Goal: Task Accomplishment & Management: Use online tool/utility

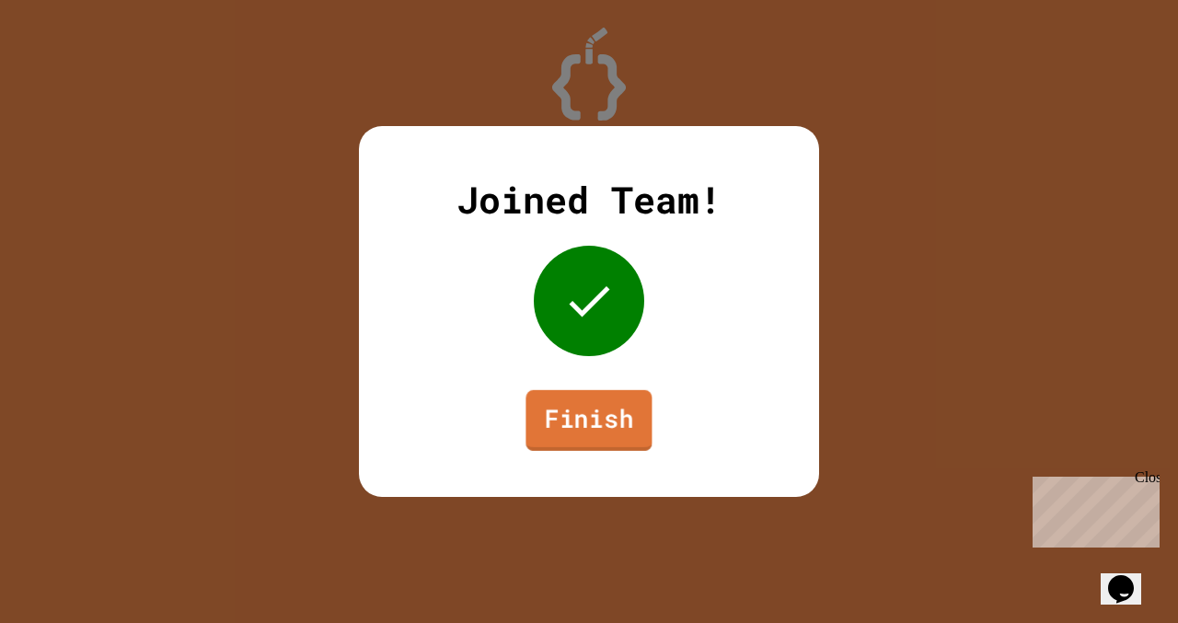
click at [620, 428] on link "Finish" at bounding box center [589, 420] width 126 height 61
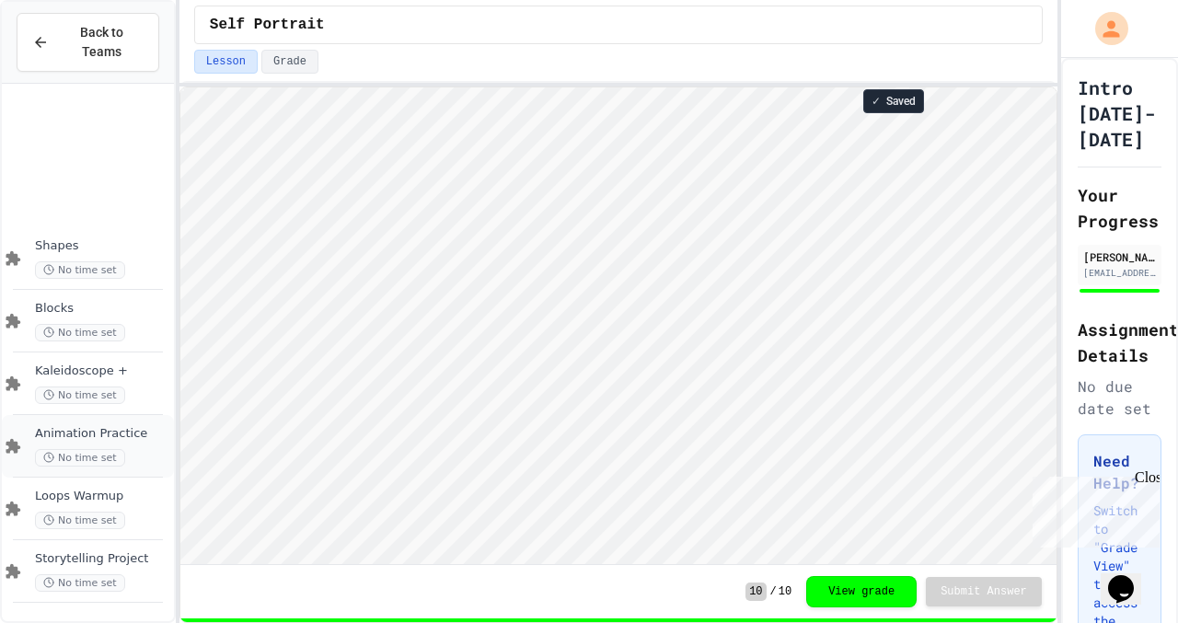
scroll to position [188, 0]
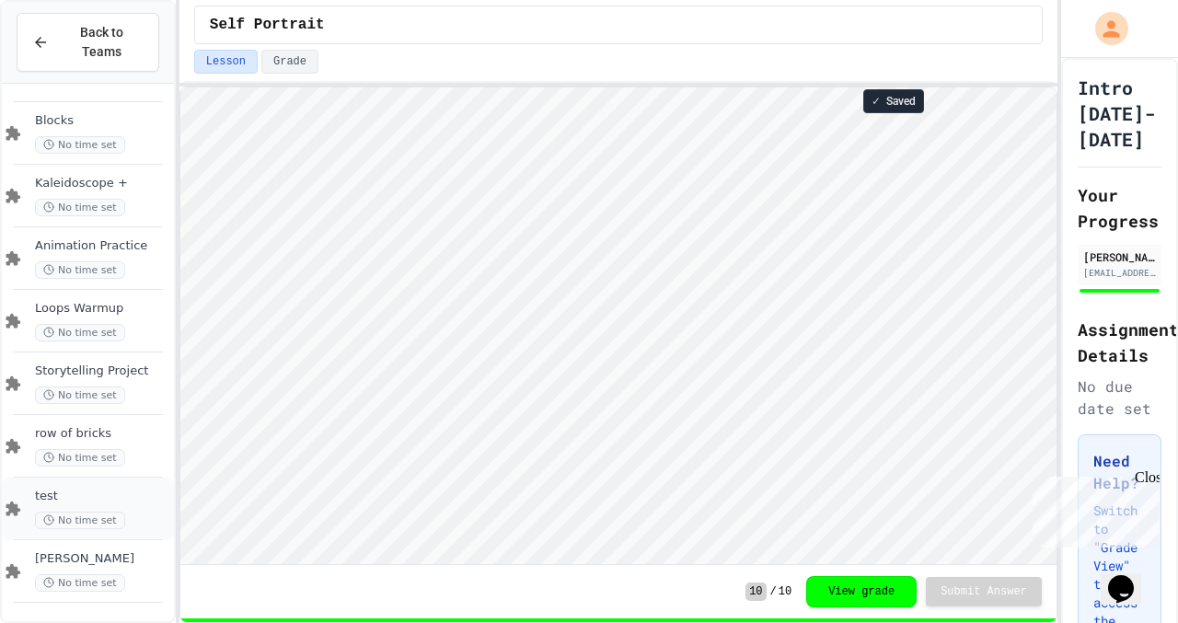
click at [123, 503] on span "test" at bounding box center [102, 497] width 135 height 16
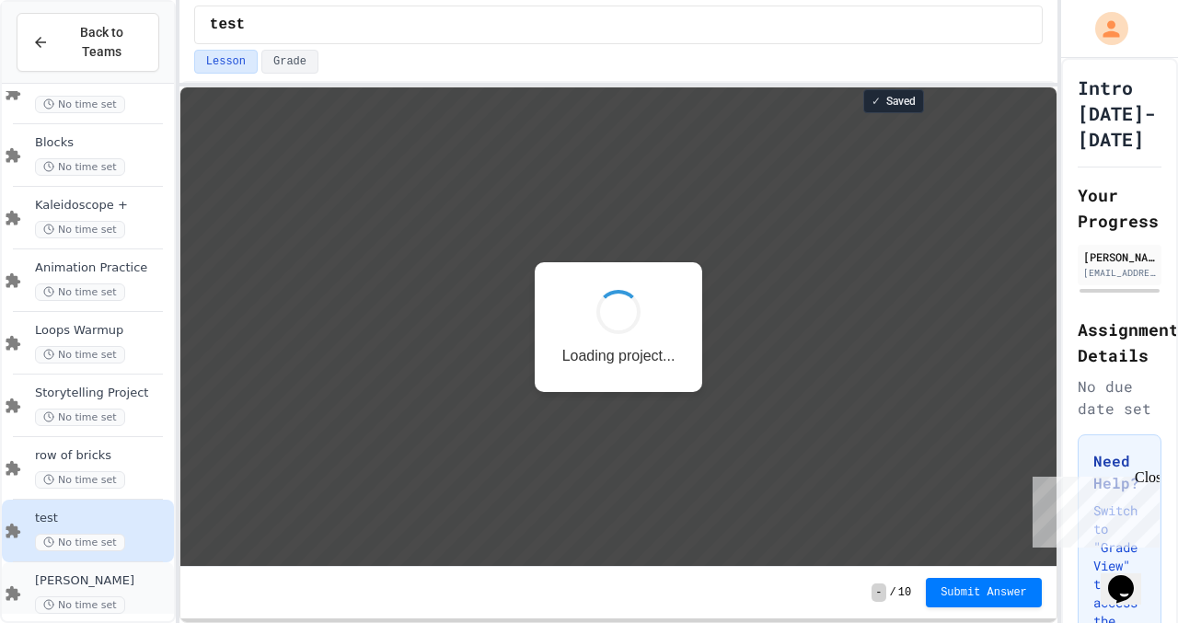
click at [126, 592] on div "[PERSON_NAME] No time set" at bounding box center [102, 593] width 135 height 40
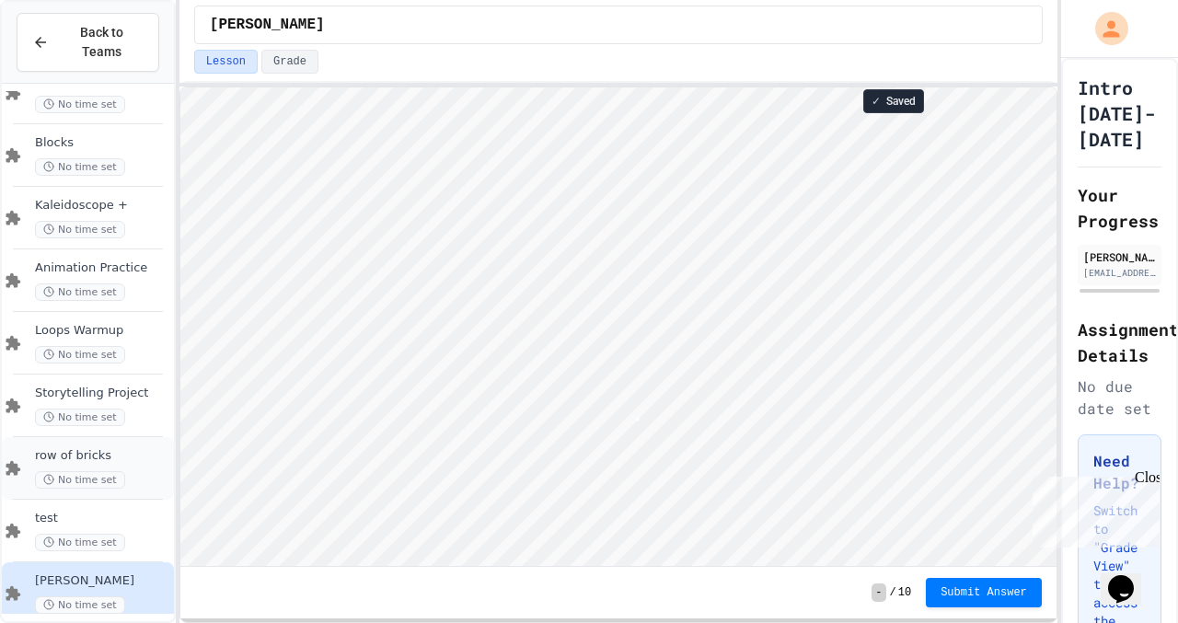
scroll to position [2, 5]
type textarea "*"
click at [27, 494] on div "row of bricks No time set" at bounding box center [88, 468] width 172 height 63
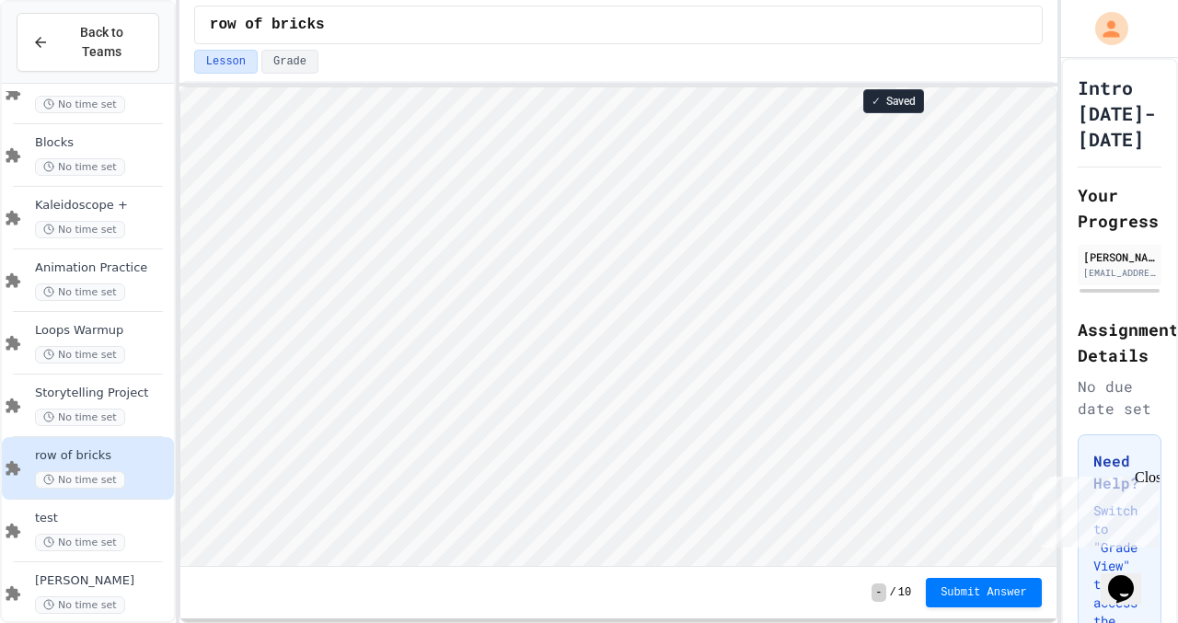
scroll to position [2, 0]
